Goal: Task Accomplishment & Management: Complete application form

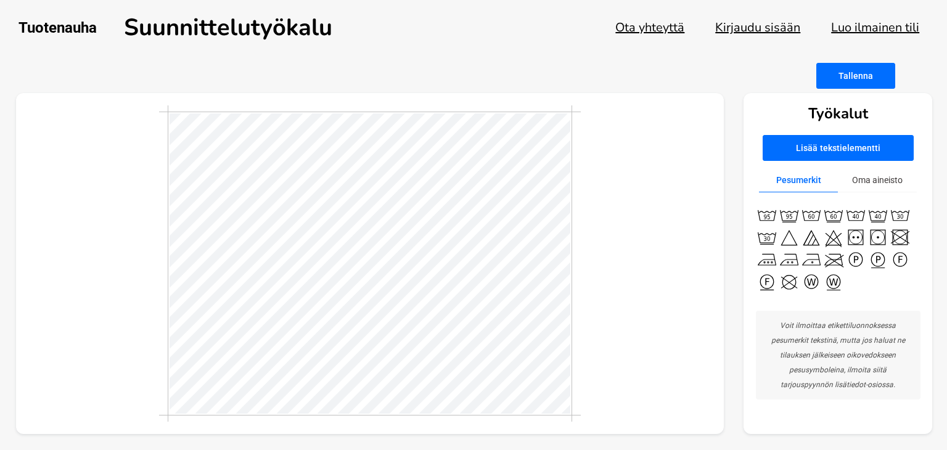
click at [857, 68] on button "Tallenna" at bounding box center [855, 76] width 79 height 26
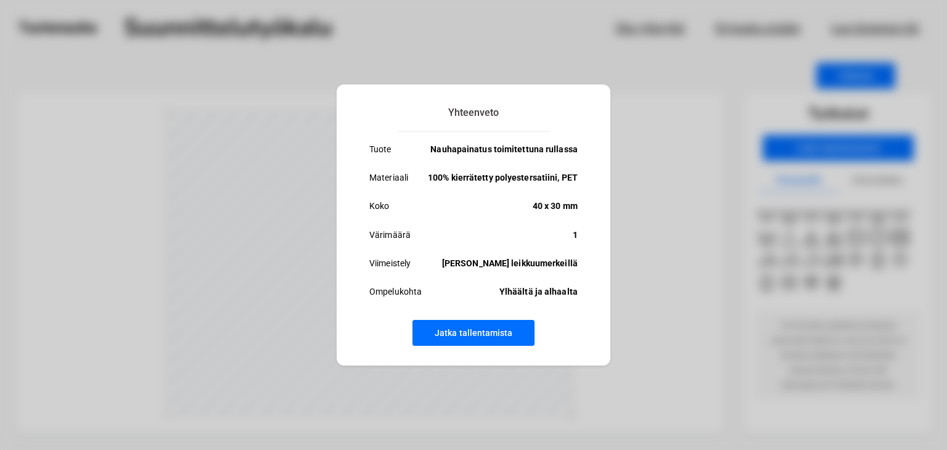
click at [493, 334] on button "Jatka tallentamista" at bounding box center [474, 333] width 122 height 26
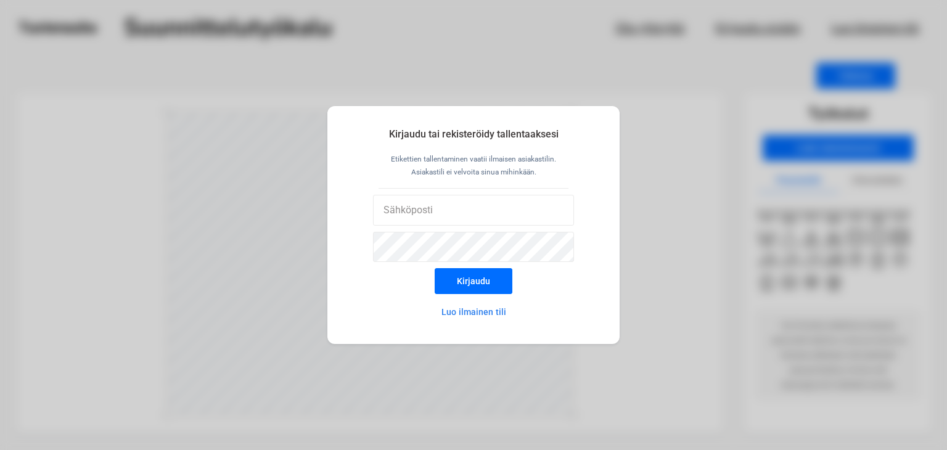
click at [482, 305] on button "Luo ilmainen tili" at bounding box center [474, 312] width 108 height 25
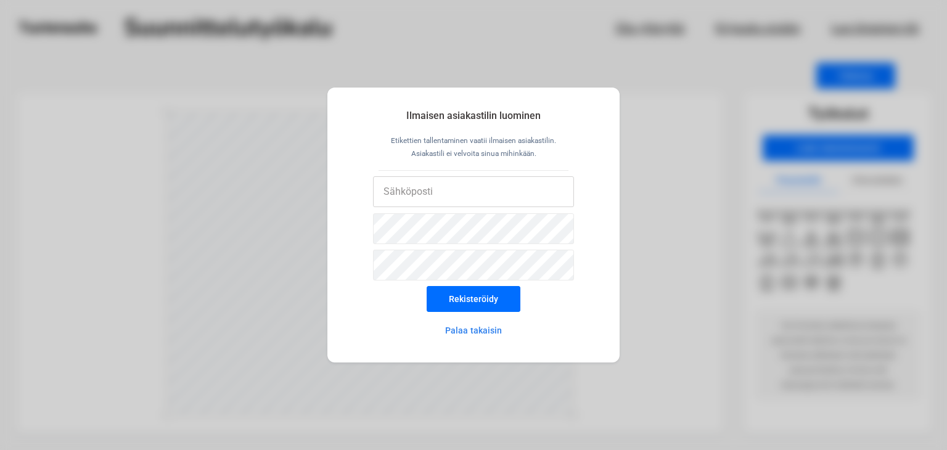
click at [474, 191] on input "email" at bounding box center [474, 191] width 202 height 31
type input "I"
type input "[EMAIL_ADDRESS][DOMAIN_NAME]"
click at [492, 300] on button "Rekisteröidy" at bounding box center [474, 299] width 94 height 26
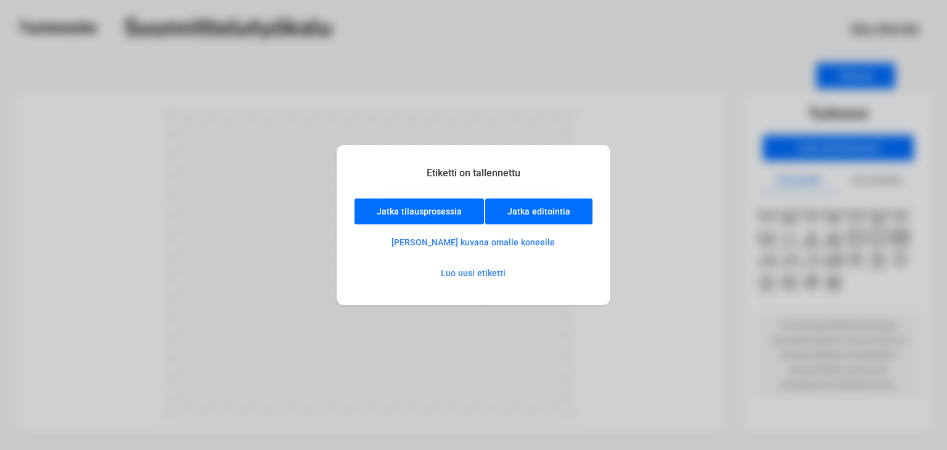
click at [420, 210] on button "Jatka tilausprosessia" at bounding box center [420, 212] width 130 height 26
